Goal: Information Seeking & Learning: Understand process/instructions

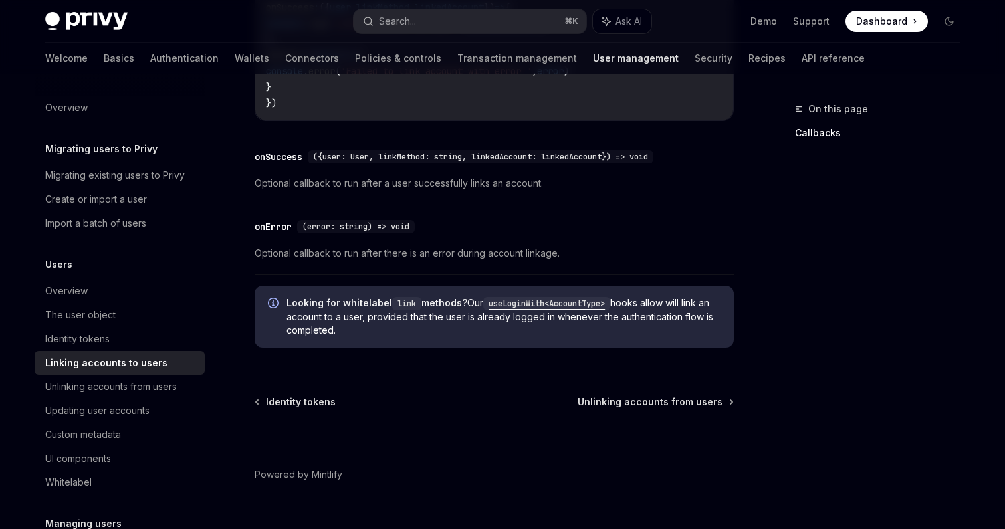
scroll to position [1628, 0]
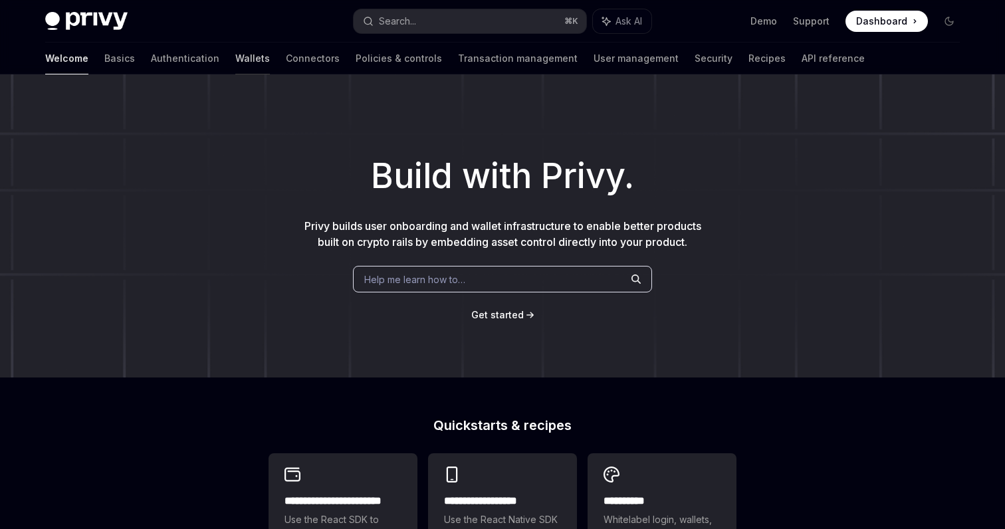
click at [235, 57] on link "Wallets" at bounding box center [252, 59] width 35 height 32
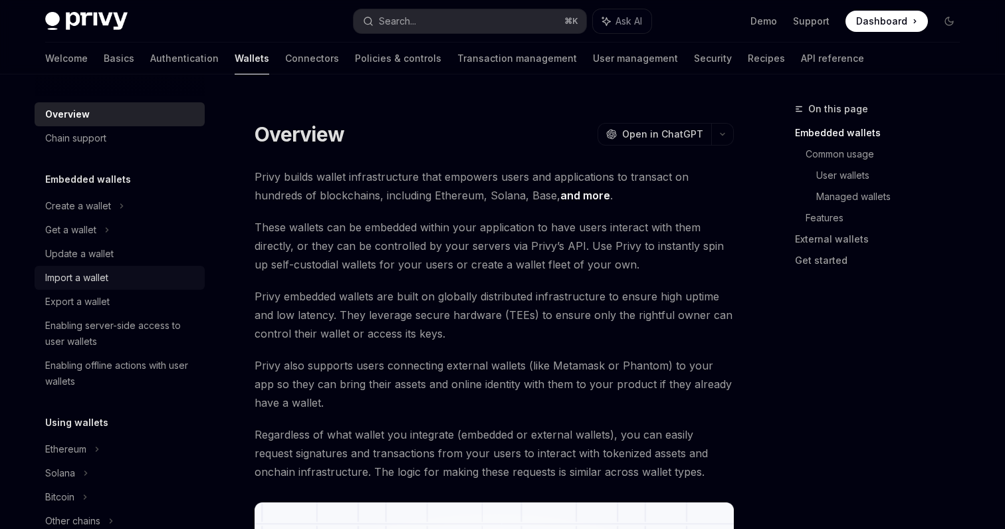
click at [87, 278] on div "Import a wallet" at bounding box center [76, 278] width 63 height 16
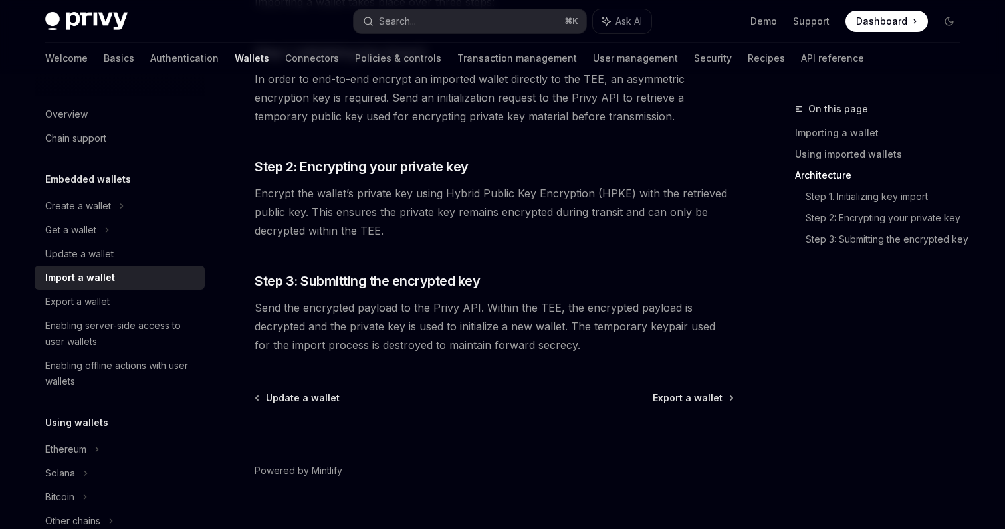
scroll to position [1069, 0]
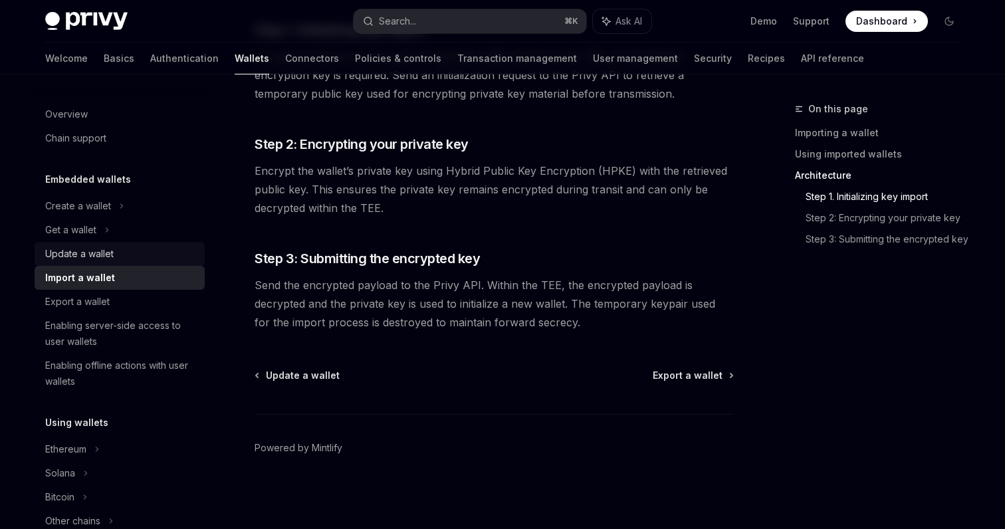
click at [95, 251] on div "Update a wallet" at bounding box center [79, 254] width 68 height 16
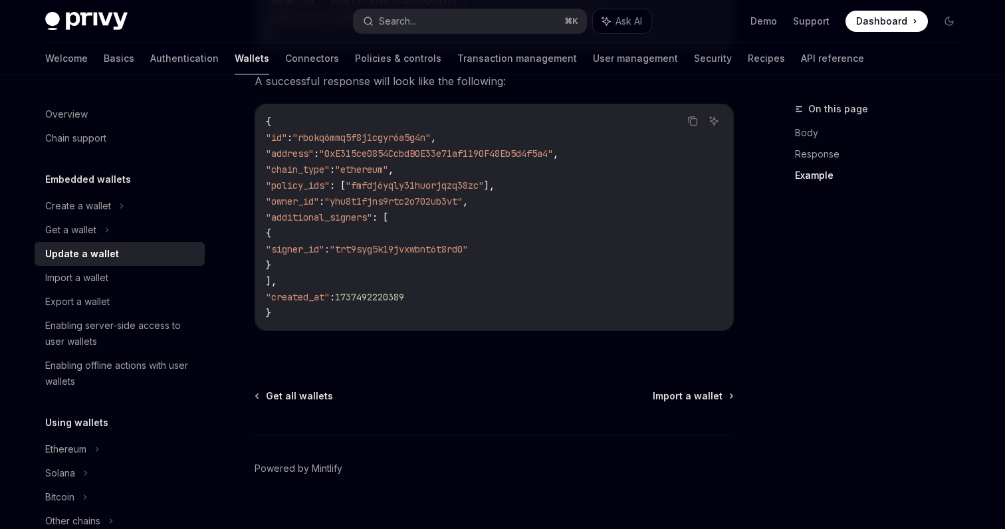
scroll to position [1655, 0]
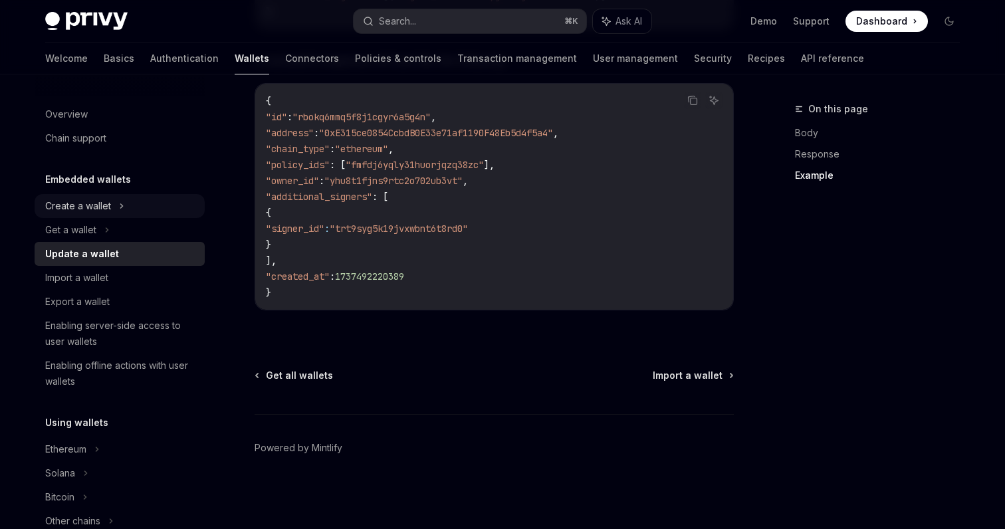
click at [108, 204] on div "Create a wallet" at bounding box center [78, 206] width 66 height 16
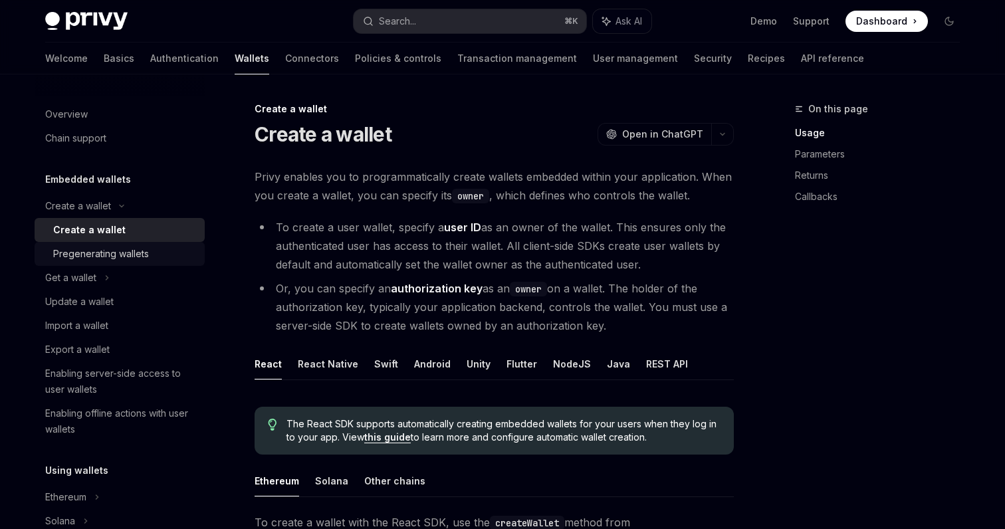
click at [143, 255] on div "Pregenerating wallets" at bounding box center [101, 254] width 96 height 16
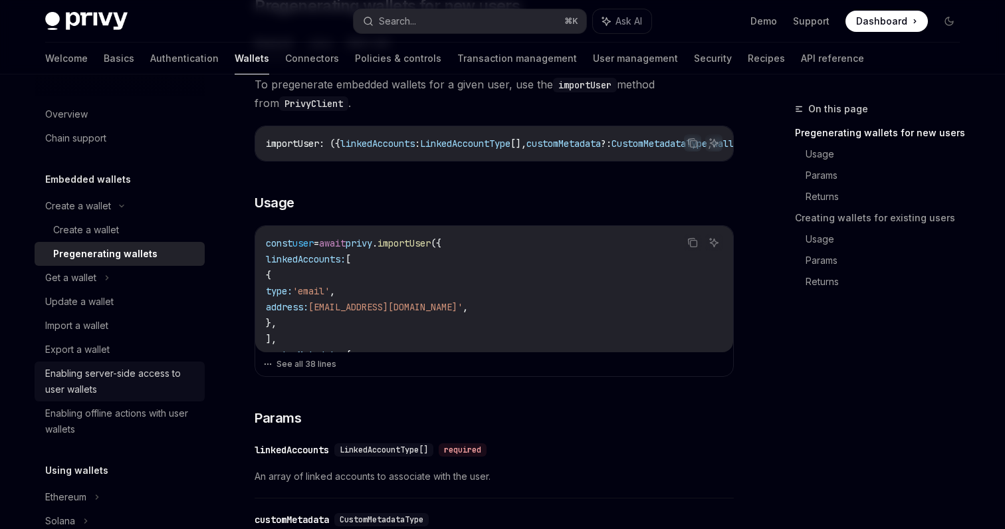
click at [126, 371] on div "Enabling server-side access to user wallets" at bounding box center [121, 381] width 152 height 32
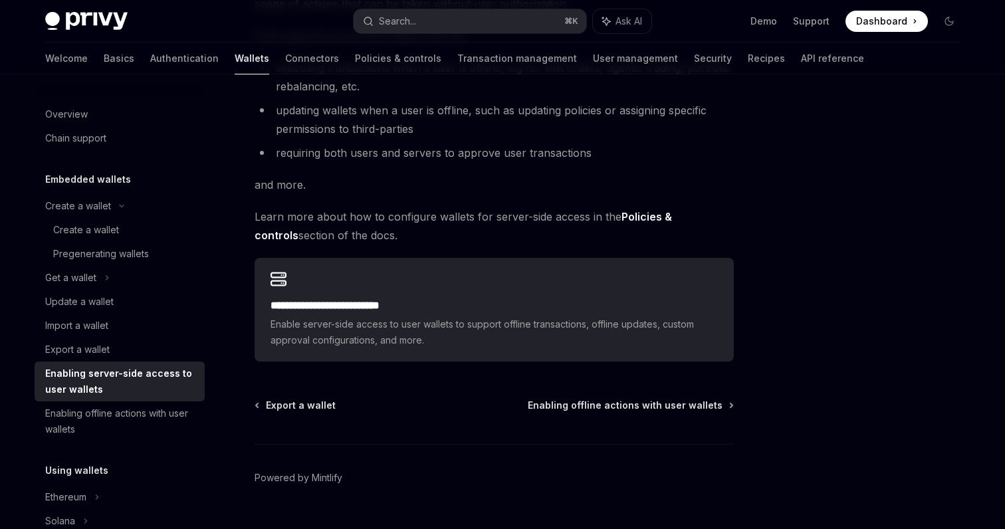
scroll to position [264, 0]
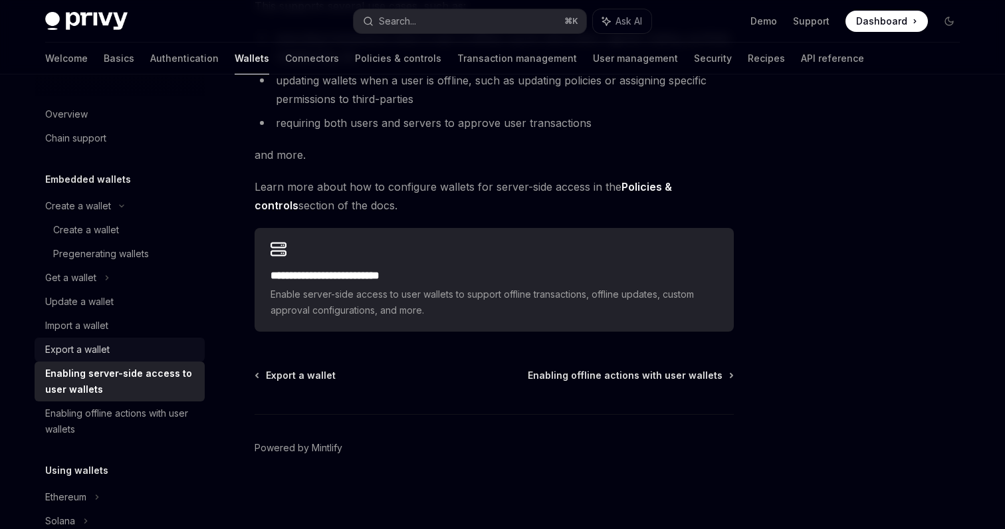
click at [91, 345] on div "Export a wallet" at bounding box center [77, 350] width 64 height 16
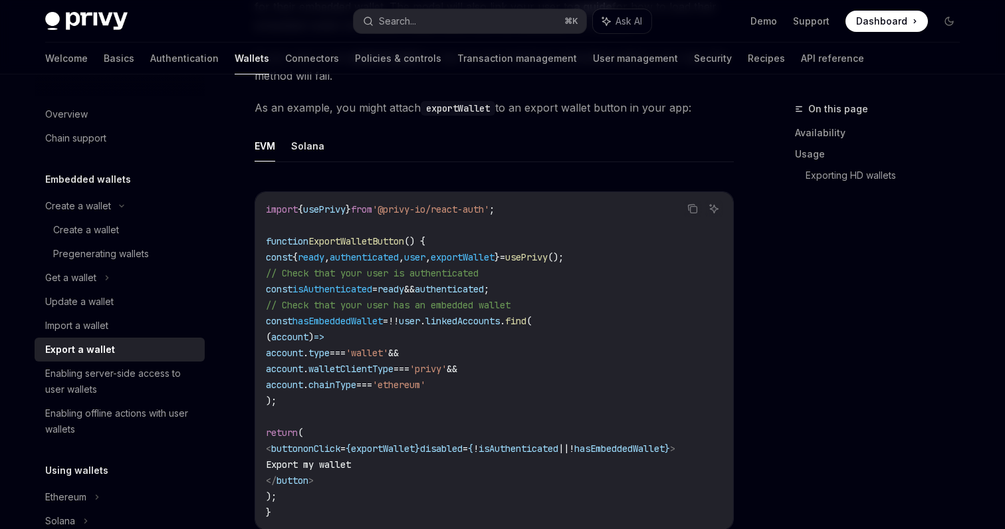
scroll to position [716, 0]
click at [102, 328] on div "Import a wallet" at bounding box center [76, 326] width 63 height 16
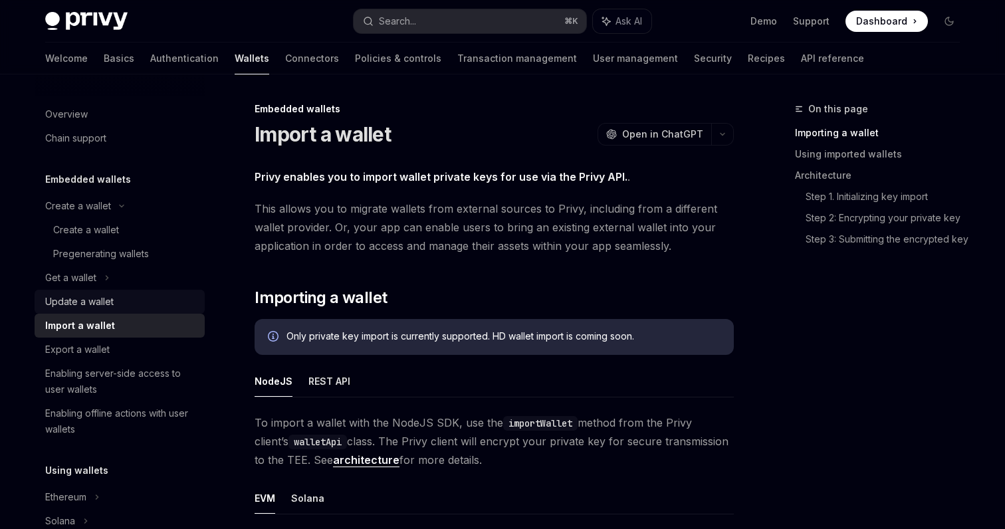
click at [101, 308] on div "Update a wallet" at bounding box center [79, 302] width 68 height 16
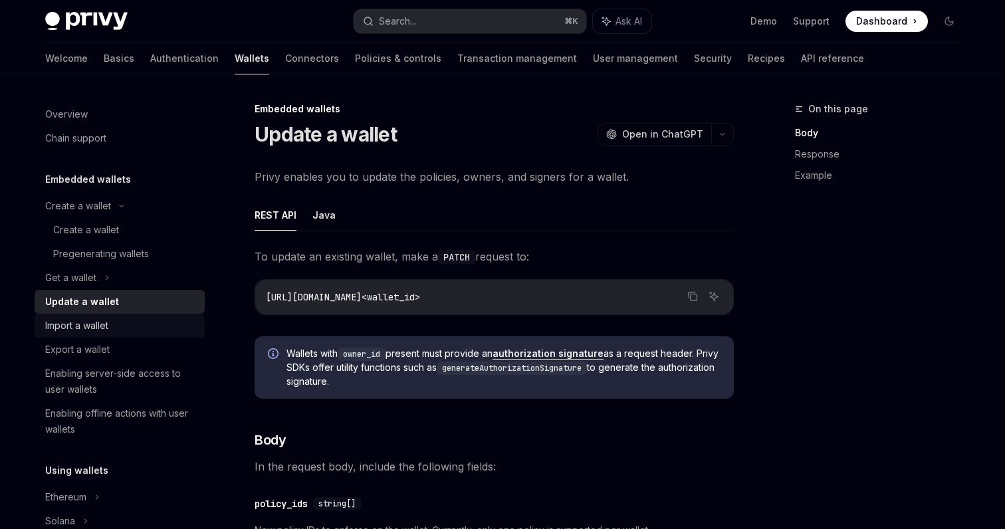
click at [86, 322] on div "Import a wallet" at bounding box center [76, 326] width 63 height 16
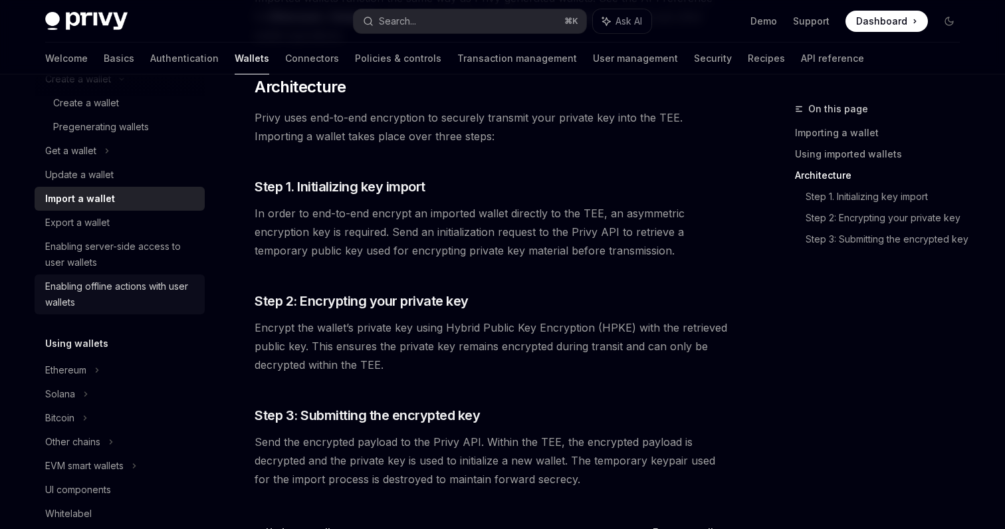
scroll to position [139, 0]
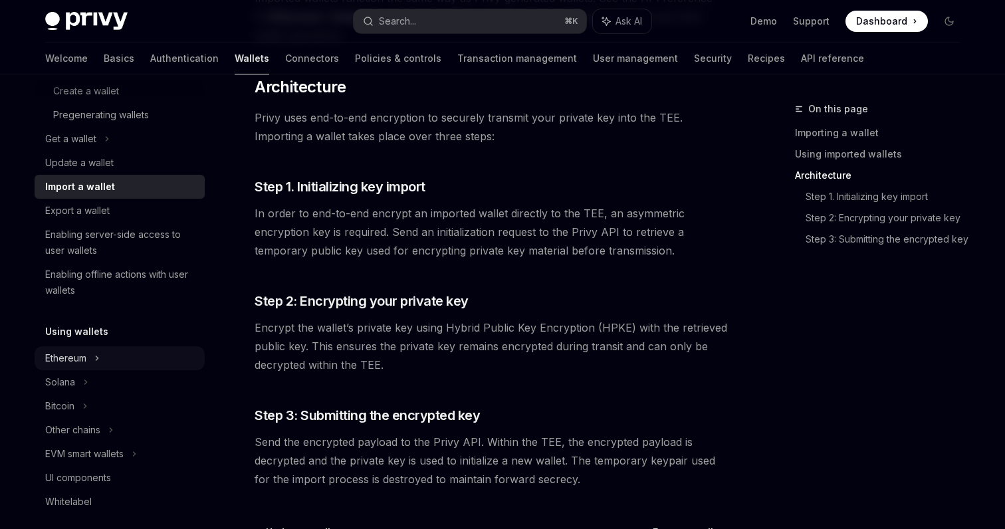
click at [114, 70] on icon at bounding box center [122, 66] width 16 height 5
type textarea "*"
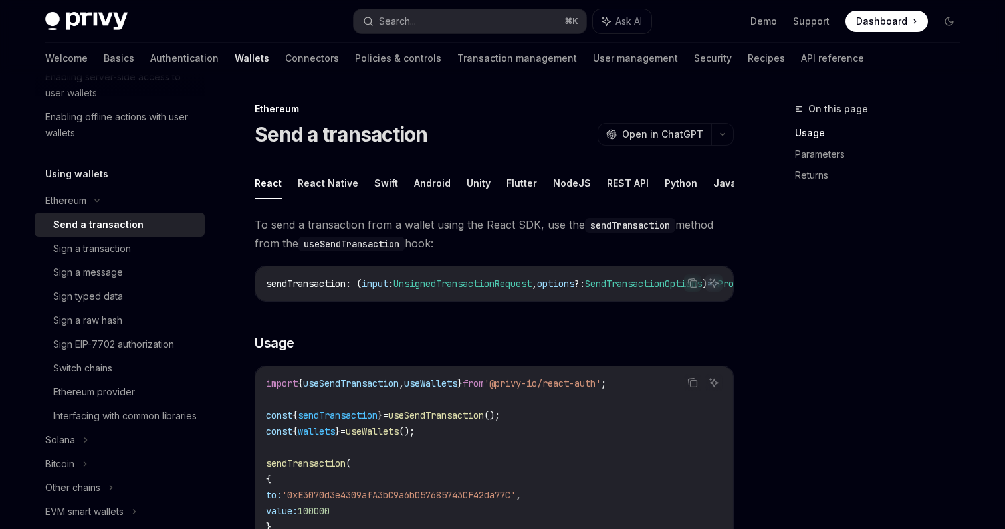
scroll to position [307, 0]
